Goal: Information Seeking & Learning: Learn about a topic

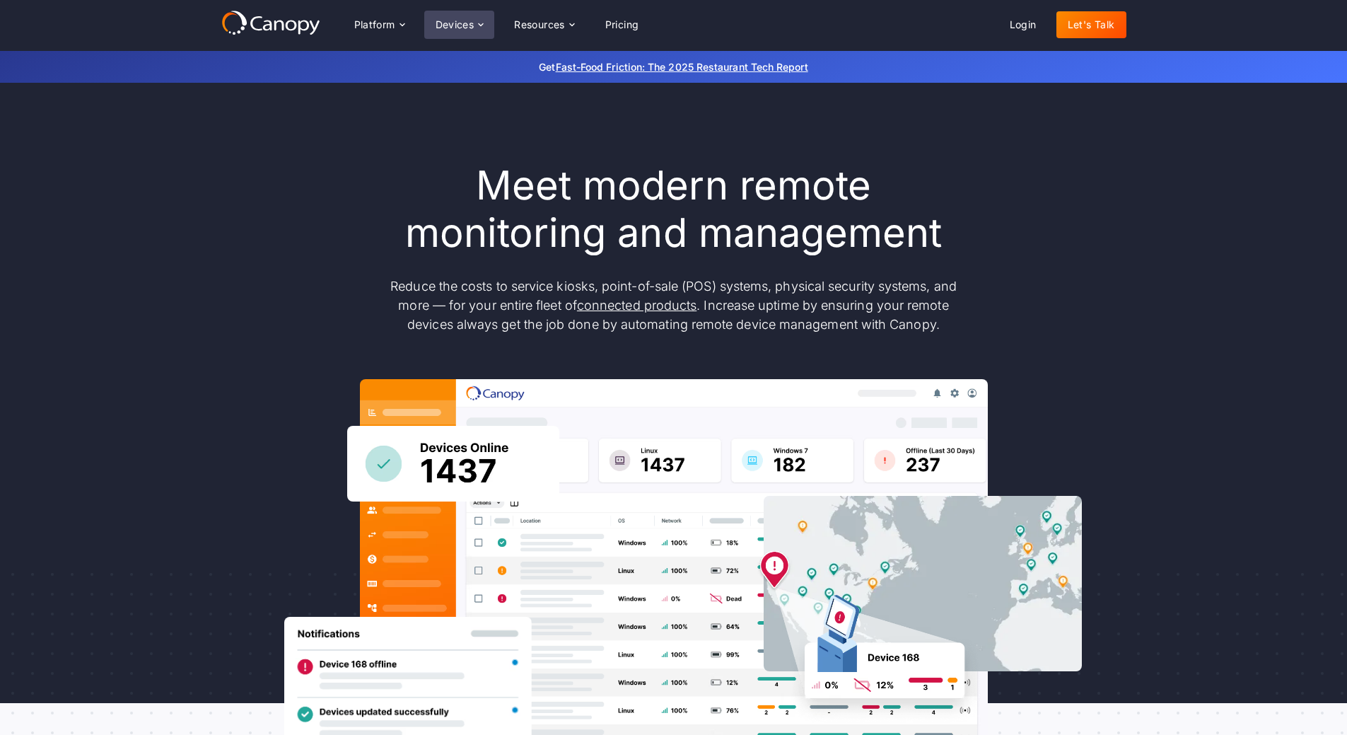
click at [470, 18] on div "Devices" at bounding box center [459, 25] width 71 height 28
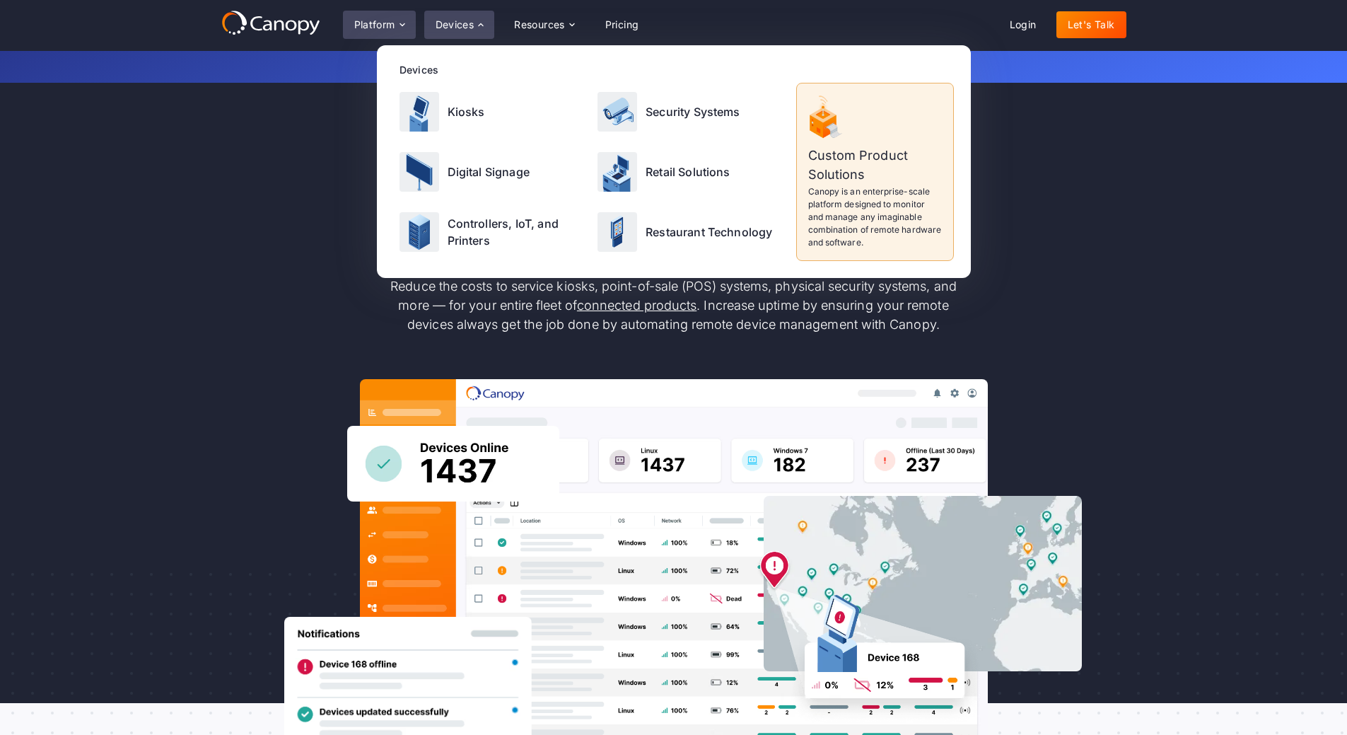
click at [402, 22] on icon at bounding box center [402, 24] width 11 height 11
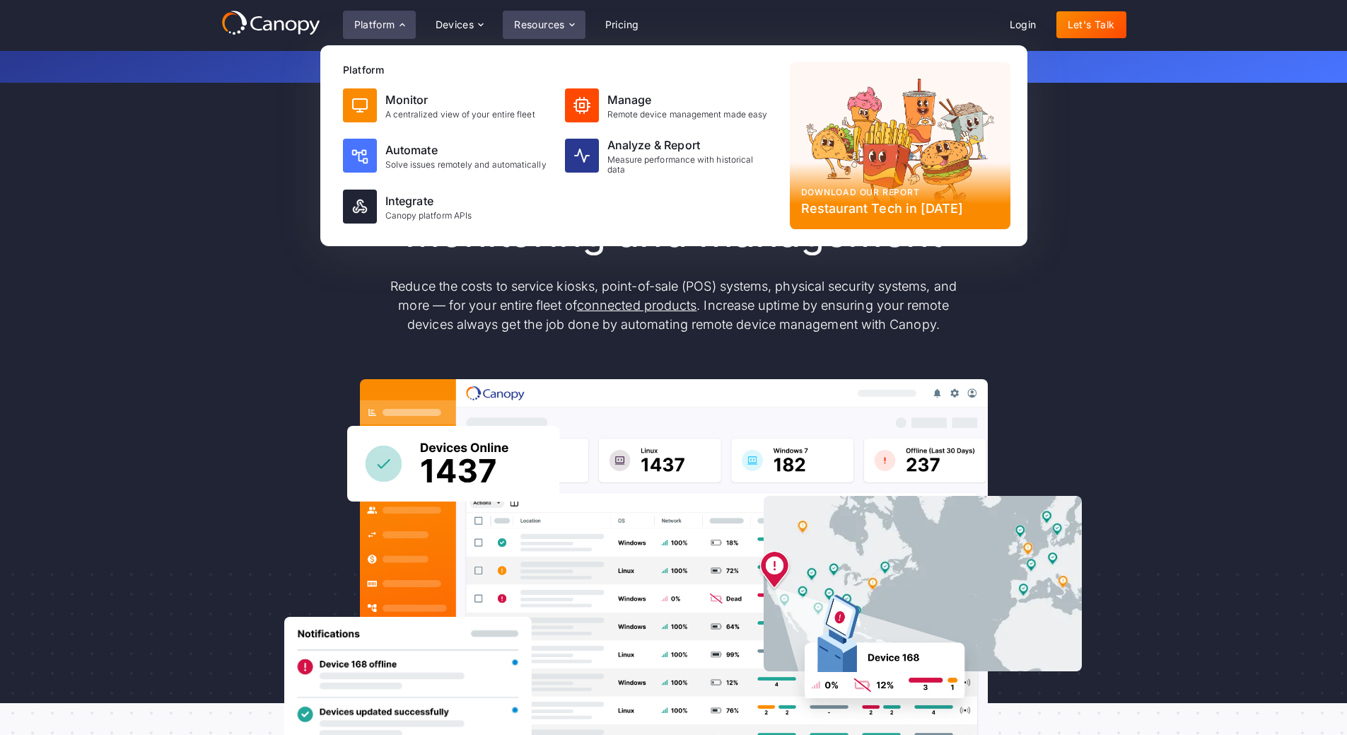
click at [570, 24] on icon at bounding box center [572, 24] width 11 height 11
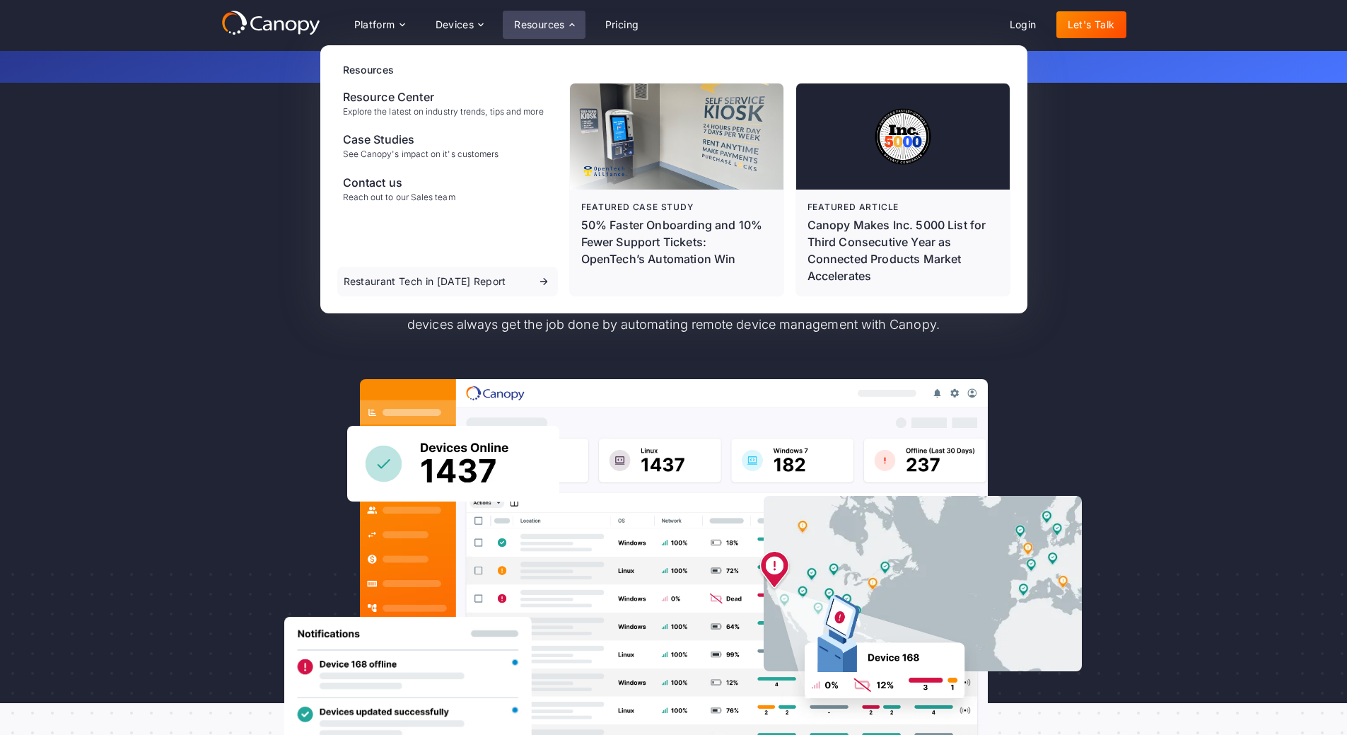
click at [1159, 205] on div "Meet modern remote monitoring and management Reduce the costs to service kiosks…" at bounding box center [673, 464] width 1347 height 762
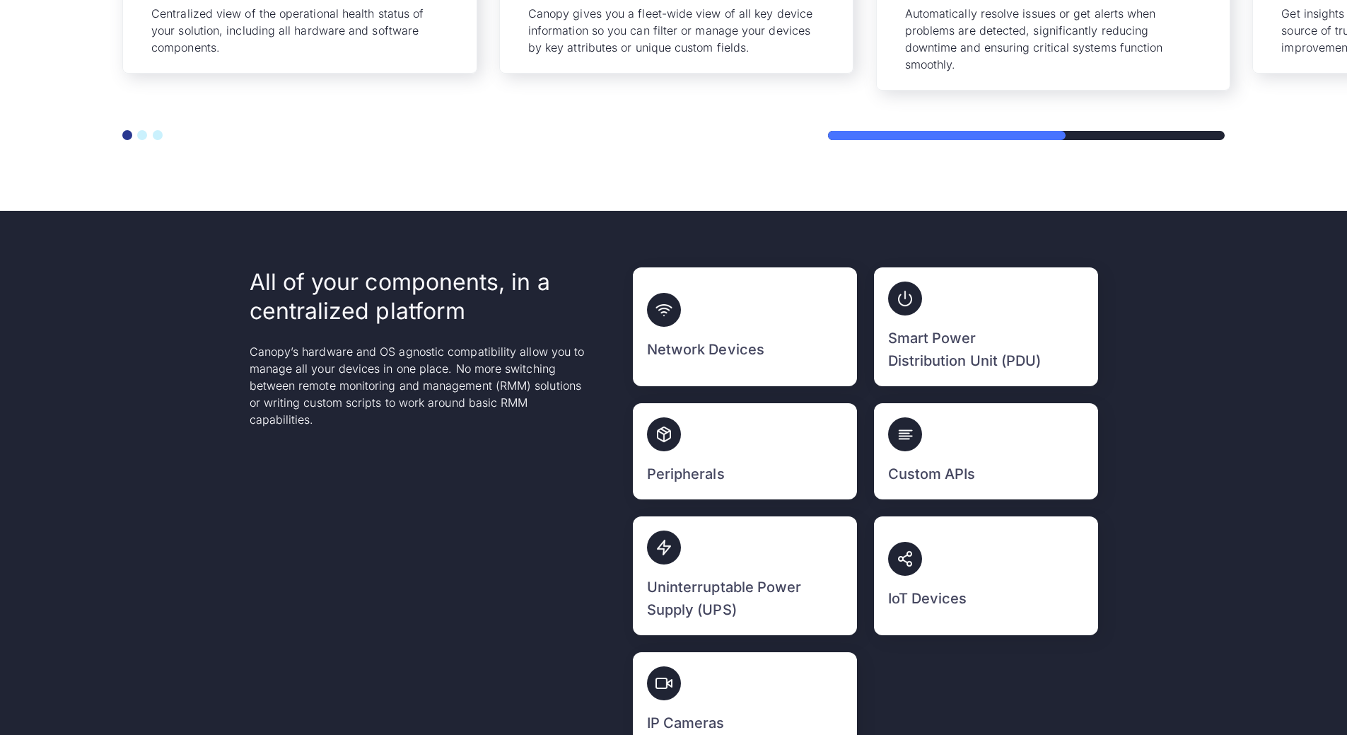
scroll to position [3537, 0]
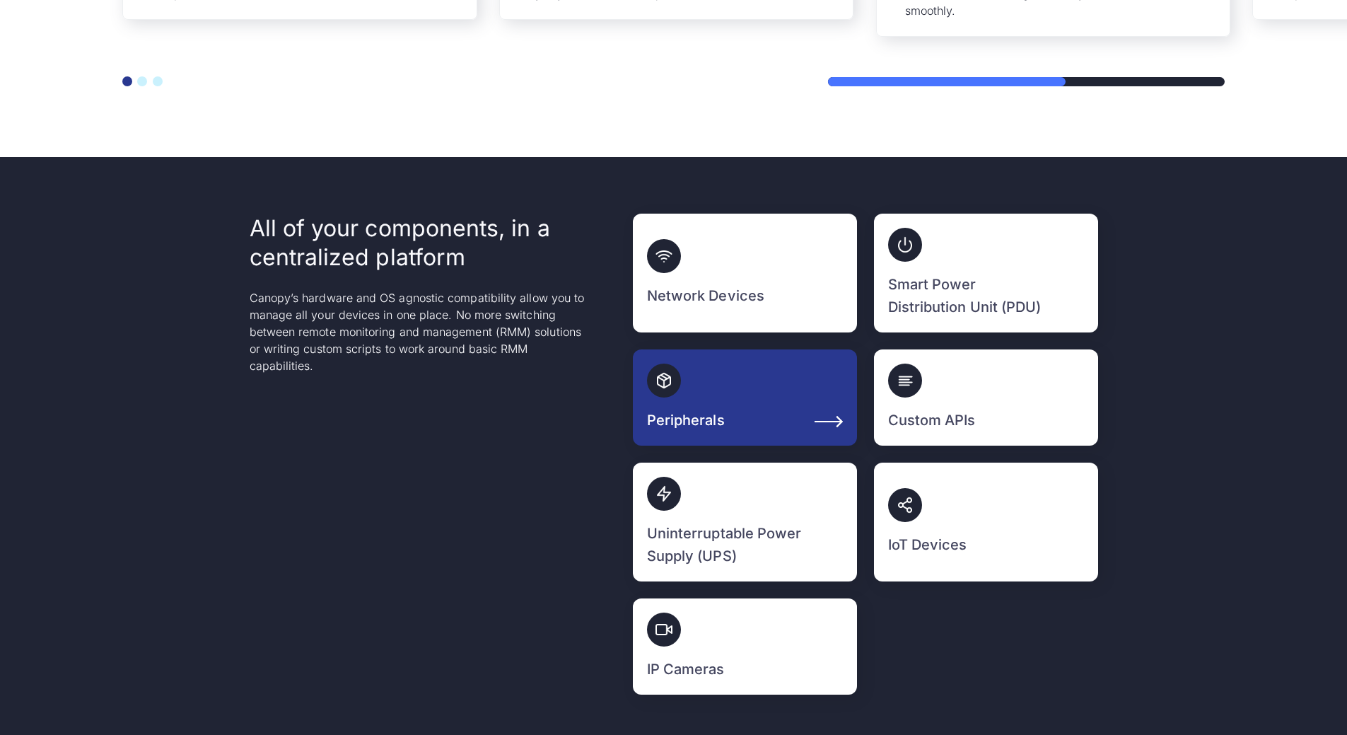
click at [648, 407] on link "Peripherals" at bounding box center [745, 397] width 224 height 96
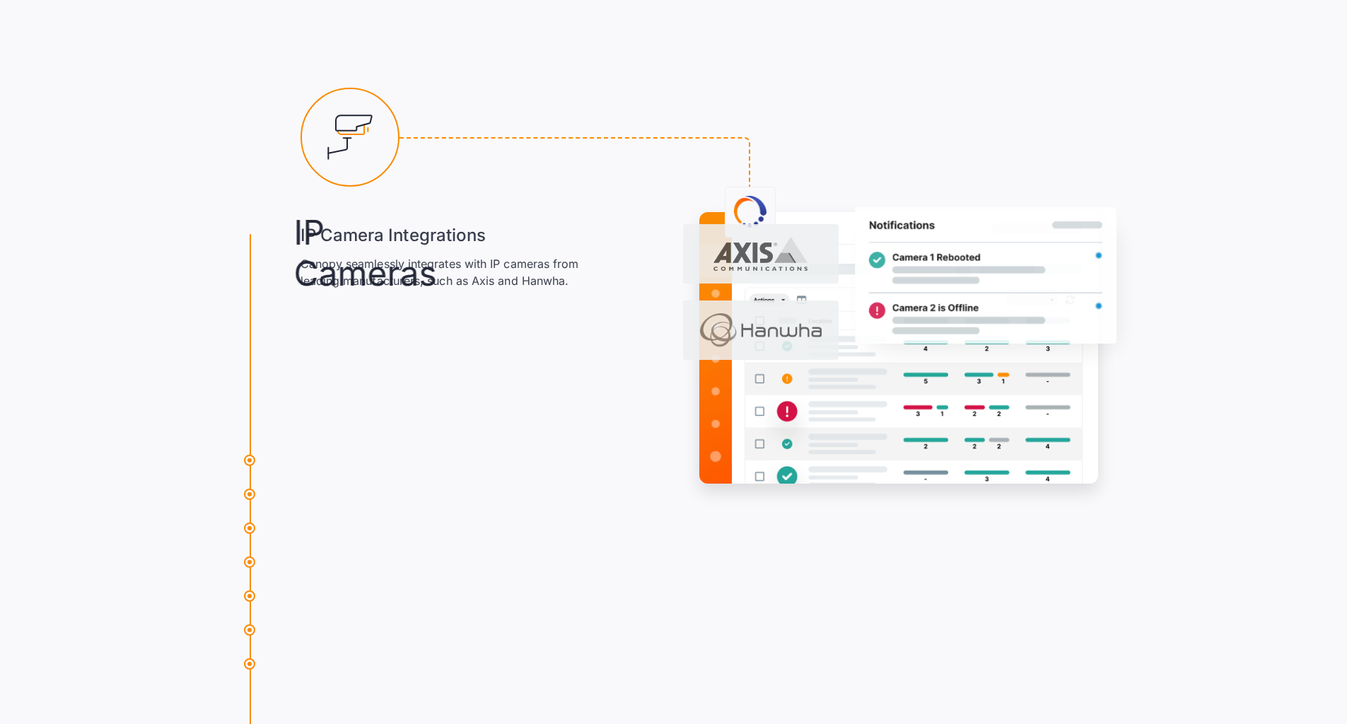
scroll to position [16531, 0]
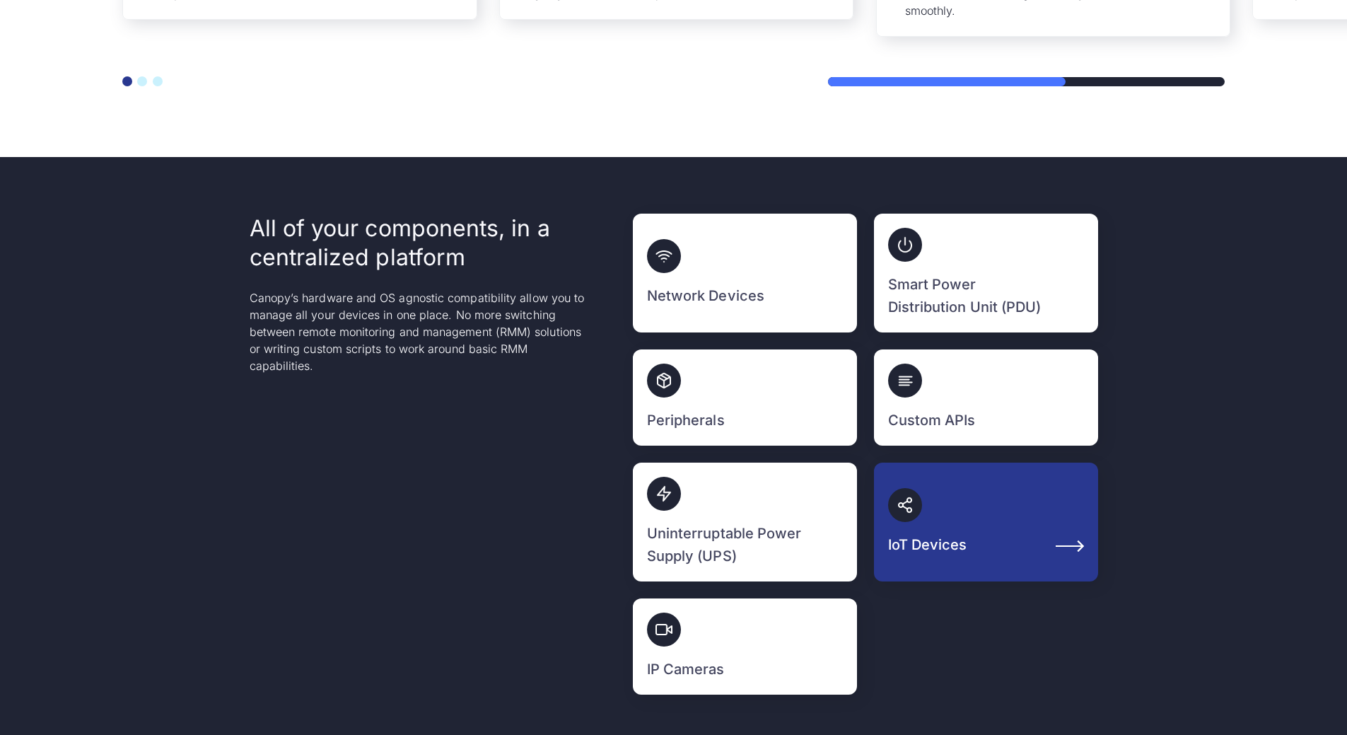
click at [908, 463] on link "IoT Devices" at bounding box center [986, 522] width 224 height 119
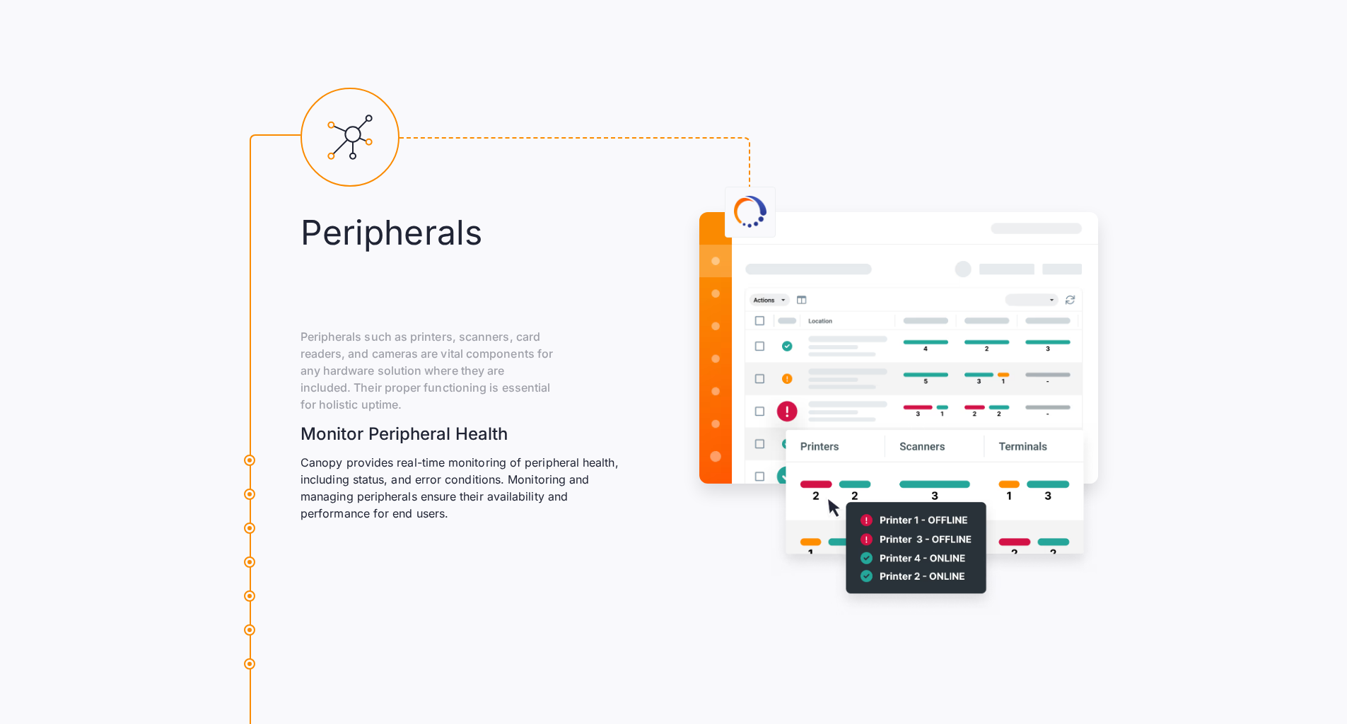
scroll to position [11791, 0]
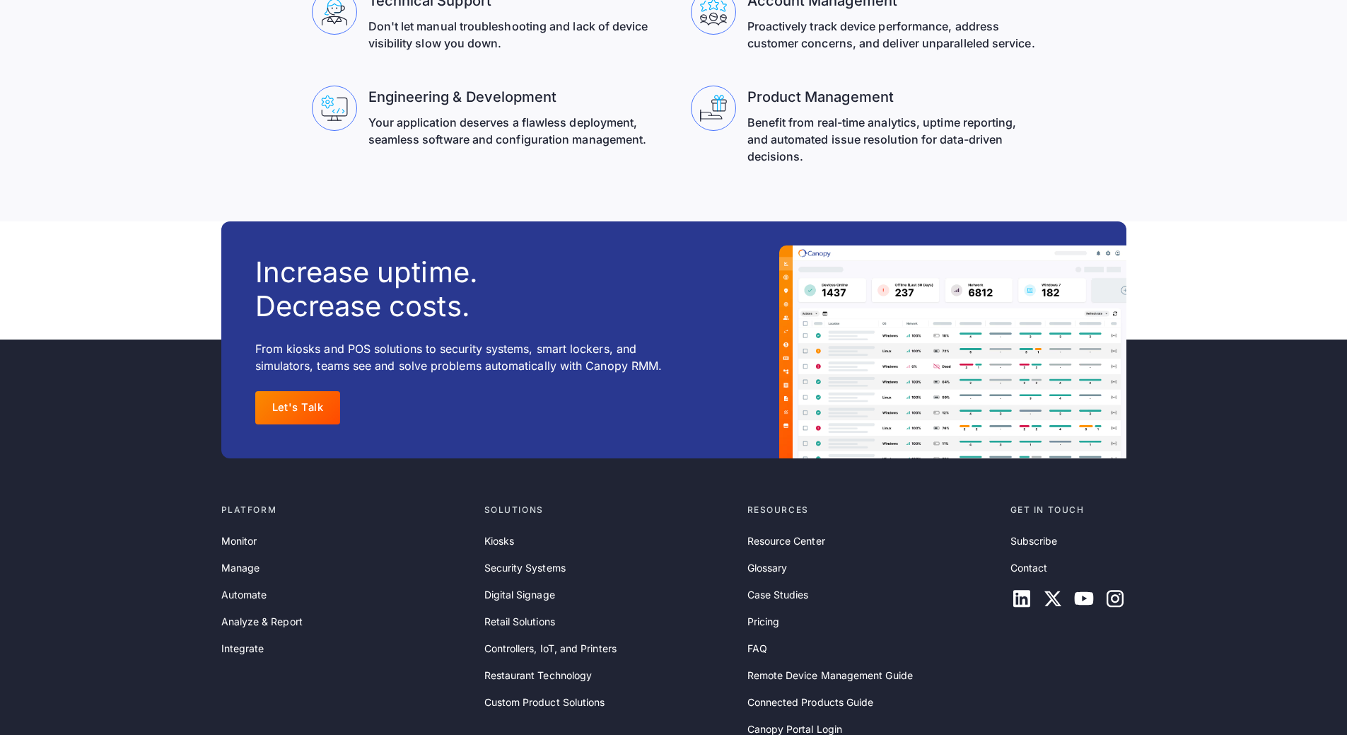
scroll to position [4421, 0]
